Goal: Find contact information: Find contact information

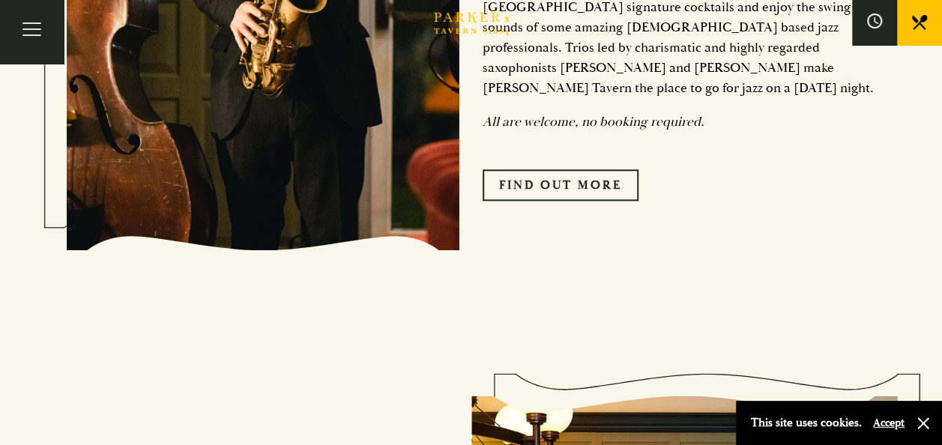
scroll to position [450, 0]
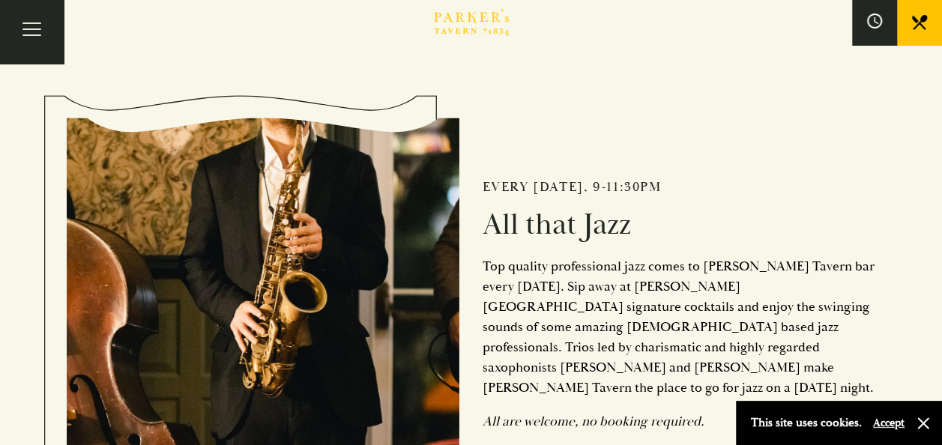
click at [892, 423] on button "Accept" at bounding box center [888, 423] width 31 height 14
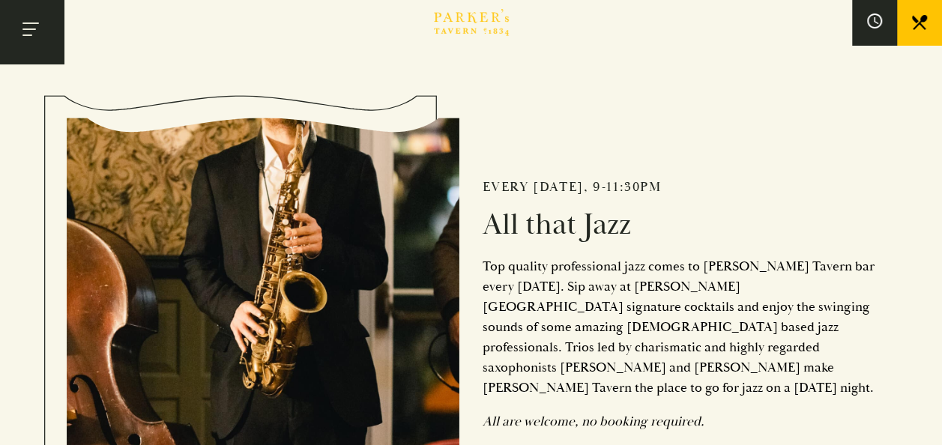
click at [16, 22] on button "Toggle navigation" at bounding box center [32, 32] width 64 height 64
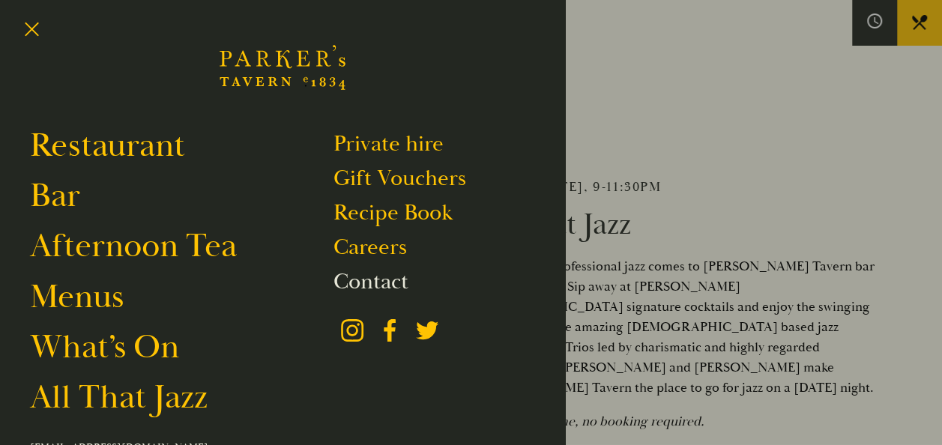
click at [376, 287] on link "Contact" at bounding box center [371, 282] width 75 height 28
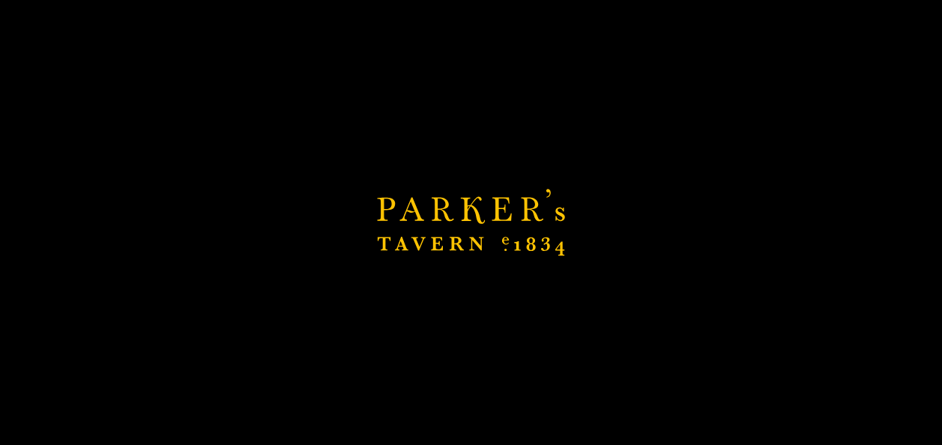
scroll to position [824, 0]
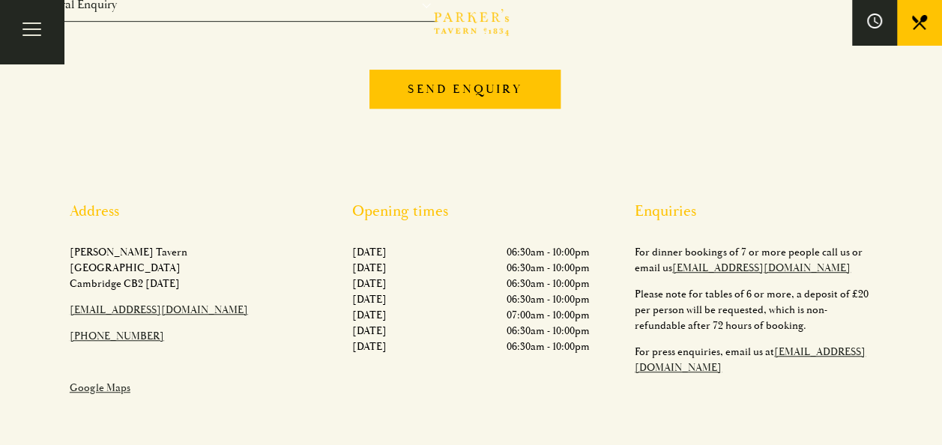
scroll to position [450, 0]
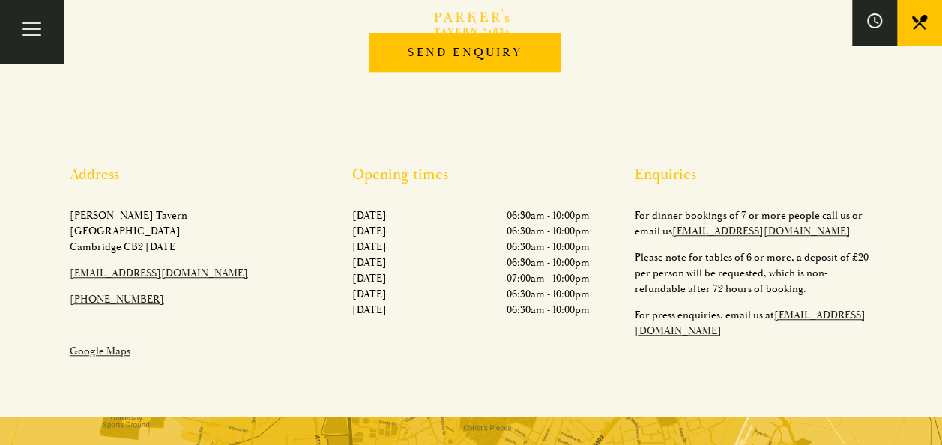
click at [115, 247] on p "Parker's Tavern Regent Street Cambridge CB2 1AD​" at bounding box center [189, 231] width 238 height 47
drag, startPoint x: 167, startPoint y: 244, endPoint x: 98, endPoint y: 238, distance: 69.3
click at [98, 238] on p "Parker's Tavern Regent Street Cambridge CB2 1AD​" at bounding box center [189, 231] width 238 height 47
drag, startPoint x: 98, startPoint y: 238, endPoint x: 94, endPoint y: 350, distance: 112.5
click at [94, 350] on link "Google Maps" at bounding box center [100, 351] width 61 height 13
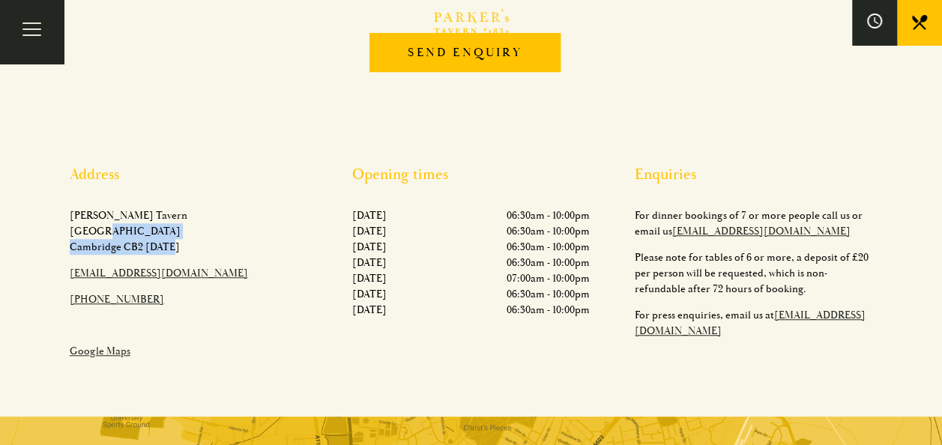
click at [189, 244] on p "Parker's Tavern Regent Street Cambridge CB2 1AD​" at bounding box center [189, 231] width 238 height 47
drag, startPoint x: 187, startPoint y: 243, endPoint x: 112, endPoint y: 241, distance: 75.7
click at [112, 241] on p "Parker's Tavern Regent Street Cambridge CB2 1AD​" at bounding box center [189, 231] width 238 height 47
drag, startPoint x: 112, startPoint y: 241, endPoint x: 217, endPoint y: 253, distance: 105.6
click at [217, 253] on p "Parker's Tavern Regent Street Cambridge CB2 1AD​" at bounding box center [189, 231] width 238 height 47
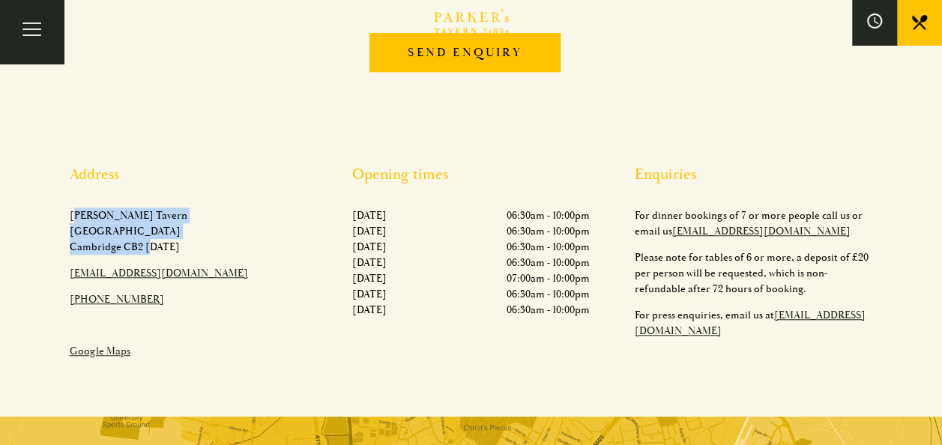
drag, startPoint x: 73, startPoint y: 213, endPoint x: 144, endPoint y: 252, distance: 81.2
click at [144, 252] on p "Parker's Tavern Regent Street Cambridge CB2 1AD​" at bounding box center [189, 231] width 238 height 47
drag, startPoint x: 144, startPoint y: 252, endPoint x: 70, endPoint y: 207, distance: 86.8
click at [70, 207] on div "Address Parker's Tavern Regent Street Cambridge CB2 1AD​ hello@parkerstavern.co…" at bounding box center [188, 268] width 283 height 204
drag, startPoint x: 67, startPoint y: 211, endPoint x: 176, endPoint y: 241, distance: 113.7
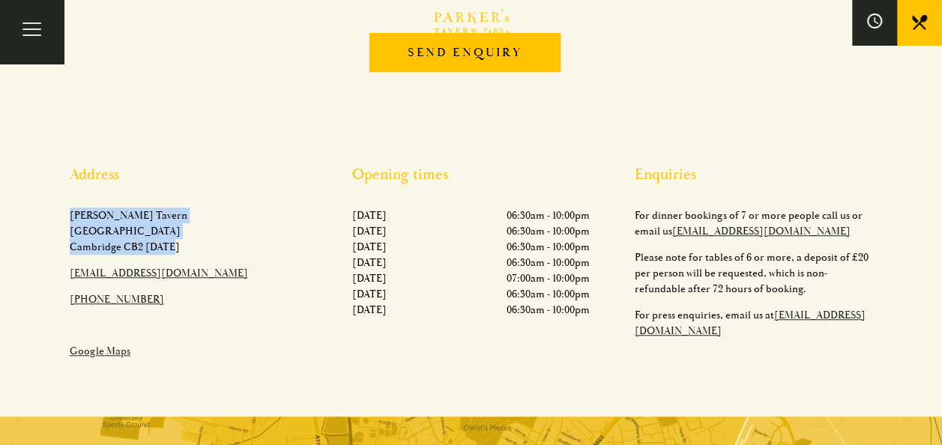
click at [176, 241] on div "Address Parker's Tavern Regent Street Cambridge CB2 1AD​ hello@parkerstavern.co…" at bounding box center [188, 268] width 283 height 204
drag, startPoint x: 176, startPoint y: 241, endPoint x: 116, endPoint y: 232, distance: 60.6
copy p "Parker's Tavern Regent Street Cambridge CB2 1AD​"
